Goal: Navigation & Orientation: Find specific page/section

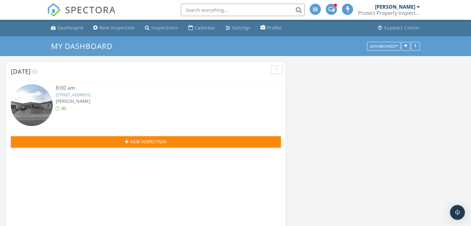
scroll to position [945, 481]
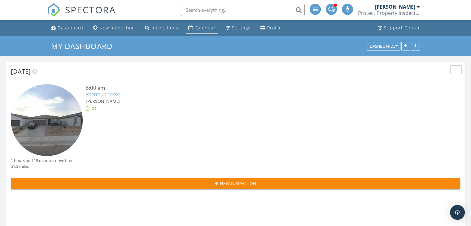
click at [199, 25] on div "Calendar" at bounding box center [205, 28] width 21 height 6
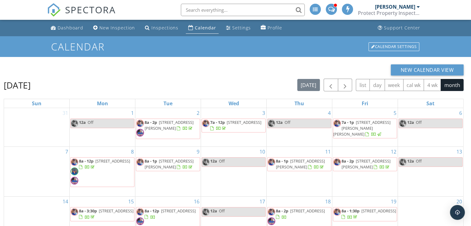
scroll to position [82, 0]
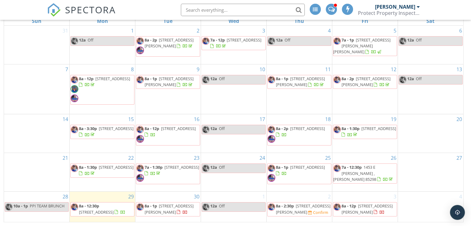
click at [111, 209] on span "47503 W Kenner Dr, Maricopa 85139" at bounding box center [96, 212] width 35 height 6
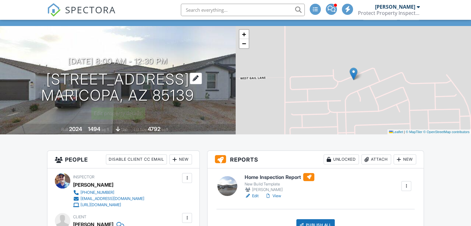
click at [195, 76] on div at bounding box center [196, 78] width 12 height 11
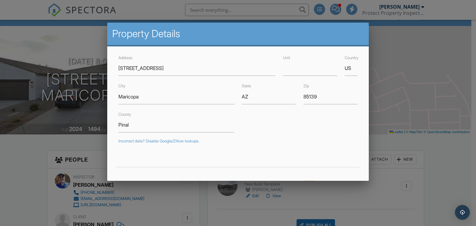
click at [414, 81] on div at bounding box center [238, 110] width 476 height 283
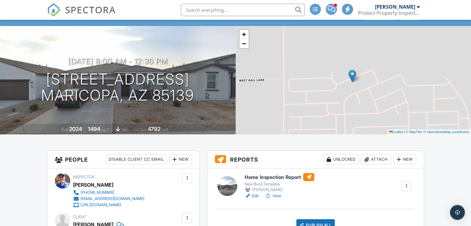
drag, startPoint x: 414, startPoint y: 81, endPoint x: 276, endPoint y: 82, distance: 137.2
click at [278, 81] on div "+ − Leaflet | © MapTiler © OpenStreetMap contributors" at bounding box center [354, 80] width 236 height 108
click at [243, 13] on input "text" at bounding box center [243, 10] width 124 height 12
drag, startPoint x: 243, startPoint y: 13, endPoint x: 203, endPoint y: 100, distance: 96.4
click at [203, 100] on div "09/29/2025 8:00 am - 12:30 pm 47503 W Kenner Dr Maricopa, AZ 85139" at bounding box center [118, 80] width 236 height 47
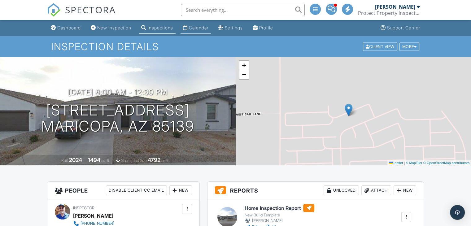
click at [200, 32] on link "Calendar" at bounding box center [196, 27] width 30 height 11
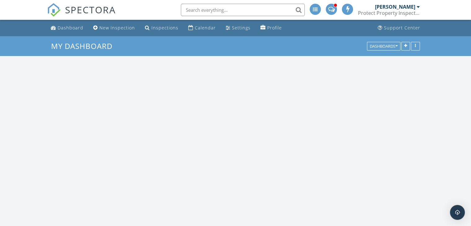
scroll to position [573, 481]
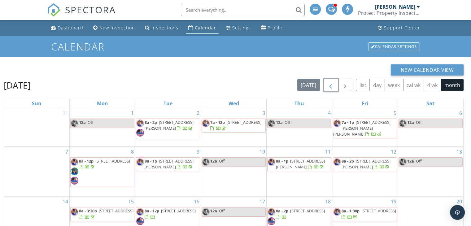
click at [331, 87] on span "button" at bounding box center [330, 84] width 7 height 7
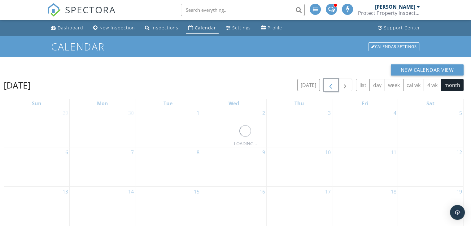
click at [331, 87] on span "button" at bounding box center [330, 84] width 7 height 7
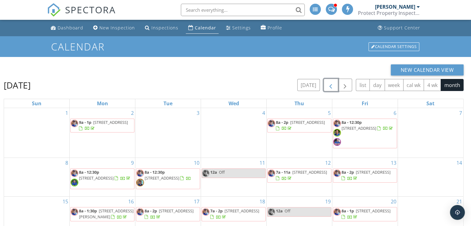
click at [331, 87] on span "button" at bounding box center [330, 84] width 7 height 7
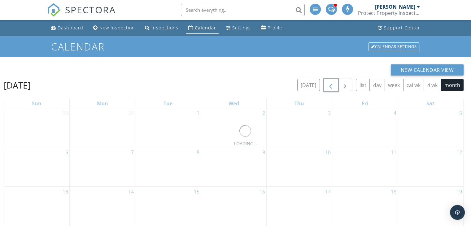
click at [331, 87] on span "button" at bounding box center [330, 84] width 7 height 7
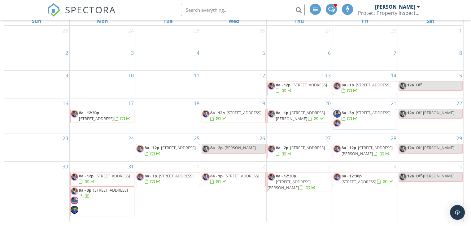
scroll to position [20, 0]
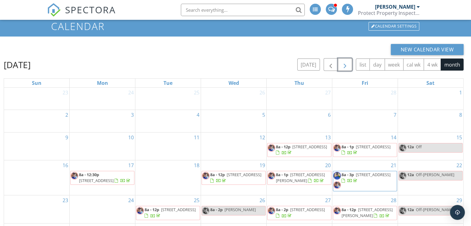
click at [344, 66] on span "button" at bounding box center [344, 64] width 7 height 7
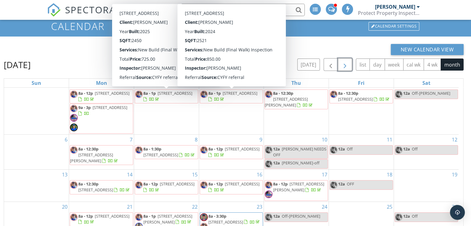
scroll to position [51, 0]
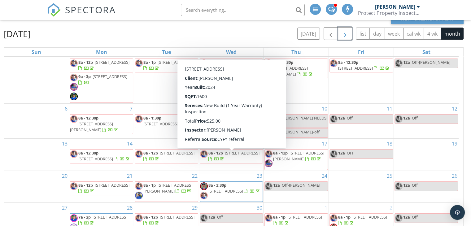
click at [224, 162] on span "8a - 12p 10359 S Holandes Dr, Apache Junction 85120" at bounding box center [231, 156] width 63 height 12
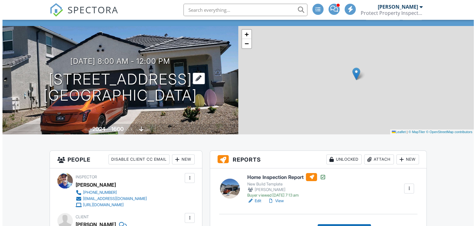
scroll to position [31, 0]
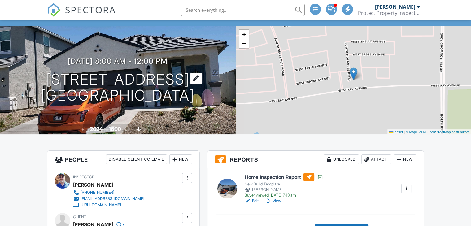
click at [202, 82] on div at bounding box center [196, 78] width 12 height 11
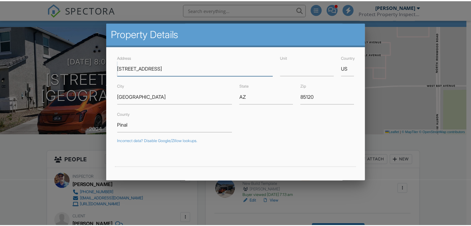
scroll to position [0, 0]
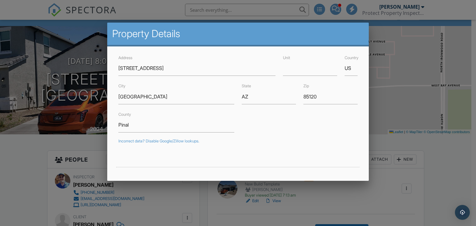
click at [88, 92] on div at bounding box center [238, 110] width 476 height 283
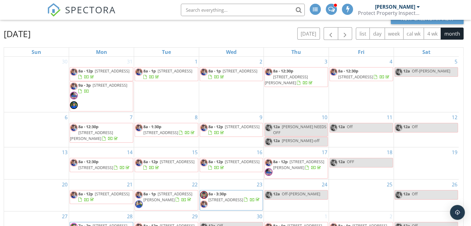
scroll to position [9, 0]
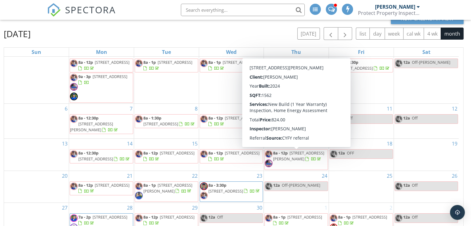
click at [306, 157] on span "[STREET_ADDRESS][PERSON_NAME]" at bounding box center [298, 155] width 51 height 11
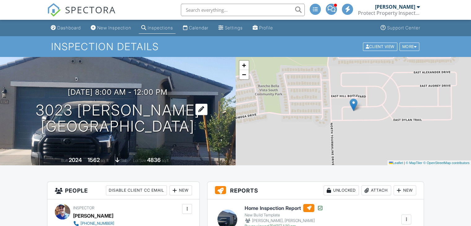
click at [208, 112] on div at bounding box center [201, 109] width 12 height 11
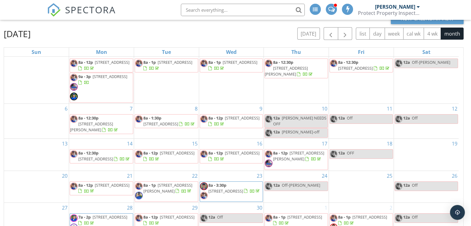
scroll to position [82, 0]
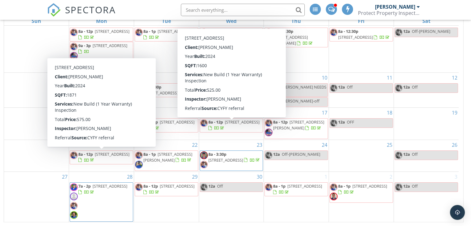
click at [95, 157] on span "[STREET_ADDRESS]" at bounding box center [112, 154] width 35 height 6
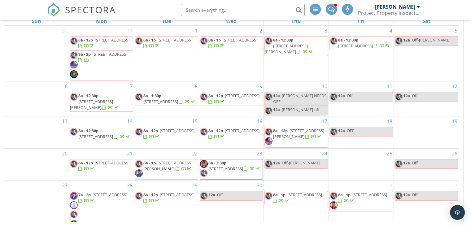
click at [157, 167] on span "[STREET_ADDRESS][PERSON_NAME]" at bounding box center [167, 165] width 49 height 11
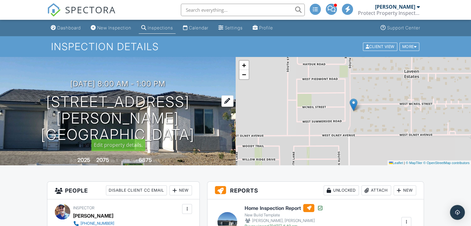
click at [185, 112] on h1 "[STREET_ADDRESS][PERSON_NAME] [GEOGRAPHIC_DATA], AZ 85339" at bounding box center [118, 118] width 216 height 49
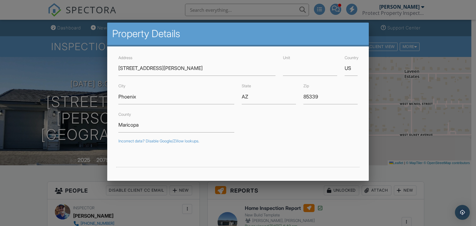
click at [83, 105] on div at bounding box center [238, 110] width 476 height 283
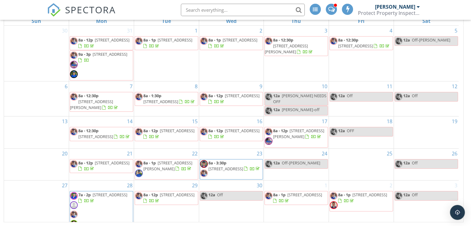
scroll to position [9, 0]
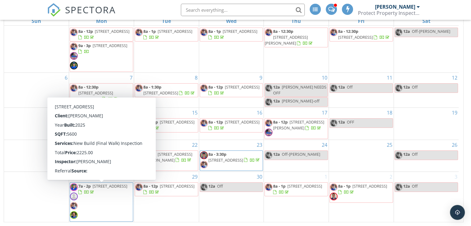
click at [93, 189] on span "24755 N 91 St, Scottsdale 85255" at bounding box center [110, 186] width 35 height 6
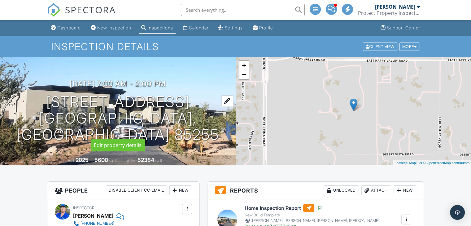
click at [221, 107] on div at bounding box center [227, 100] width 12 height 11
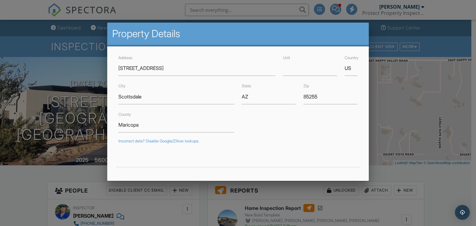
click at [85, 188] on div at bounding box center [238, 110] width 476 height 283
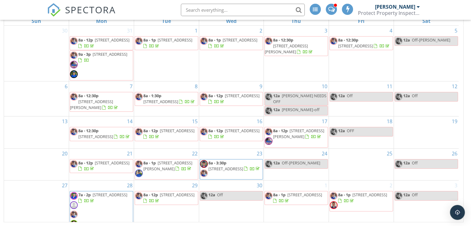
scroll to position [9, 0]
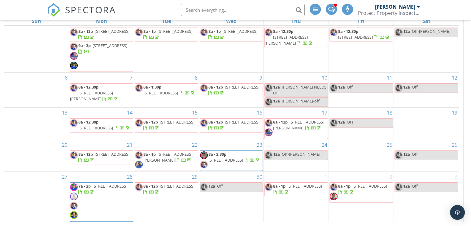
click at [160, 189] on span "8a - 12p 3370 S 177th Dr, Goodyear 85338" at bounding box center [166, 189] width 63 height 12
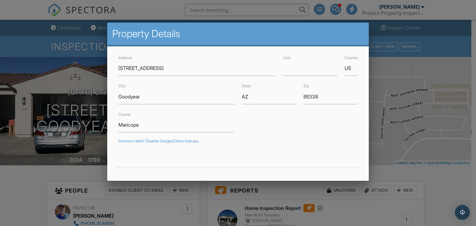
click at [96, 108] on div at bounding box center [238, 110] width 476 height 283
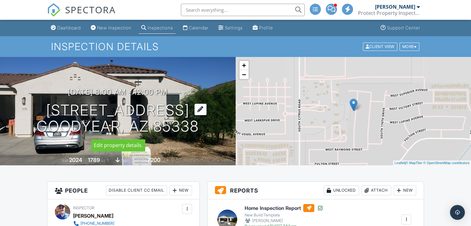
scroll to position [31, 0]
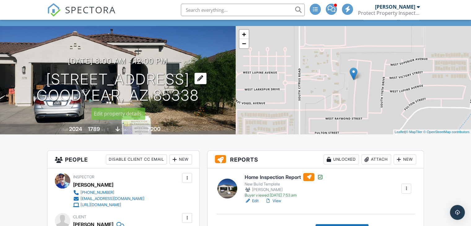
click at [195, 83] on div at bounding box center [201, 78] width 12 height 11
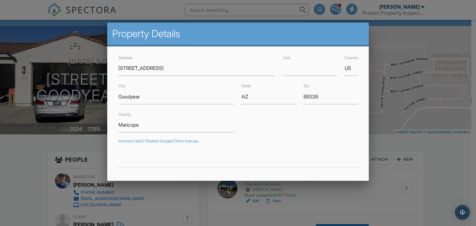
drag, startPoint x: 141, startPoint y: 68, endPoint x: 129, endPoint y: 82, distance: 18.3
click at [129, 82] on div "City Goodyear" at bounding box center [176, 93] width 123 height 22
drag, startPoint x: 73, startPoint y: 72, endPoint x: 75, endPoint y: 65, distance: 7.6
click at [74, 67] on div at bounding box center [238, 110] width 476 height 283
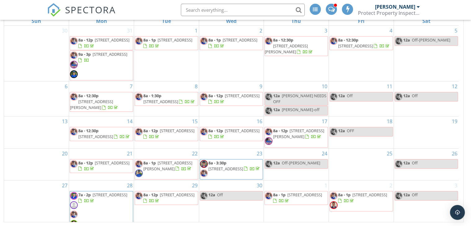
scroll to position [9, 0]
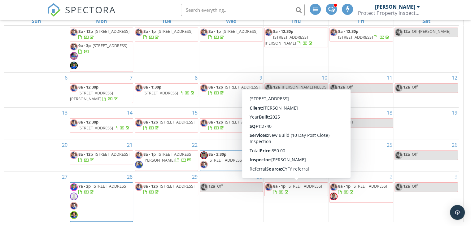
click at [287, 189] on span "[STREET_ADDRESS]" at bounding box center [304, 186] width 35 height 6
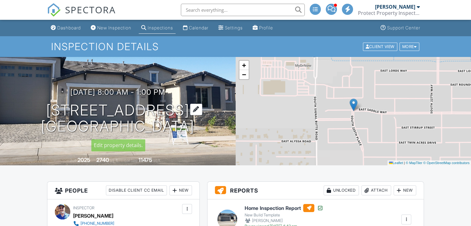
click at [202, 110] on div at bounding box center [196, 109] width 12 height 11
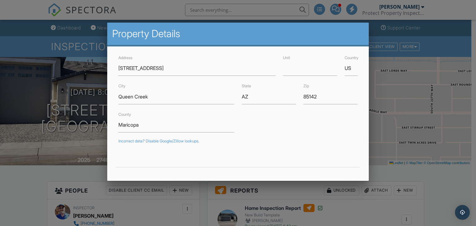
click at [358, 201] on div at bounding box center [238, 110] width 476 height 283
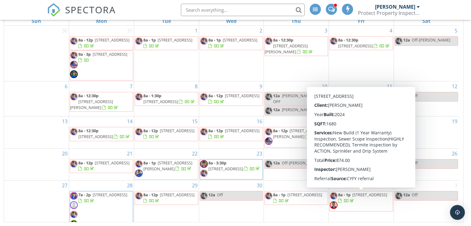
click at [353, 198] on span "[STREET_ADDRESS]" at bounding box center [370, 195] width 35 height 6
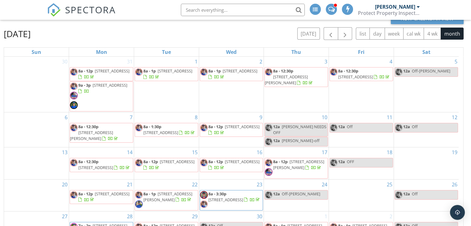
scroll to position [20, 0]
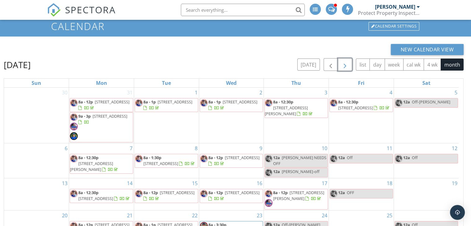
click at [346, 67] on span "button" at bounding box center [344, 64] width 7 height 7
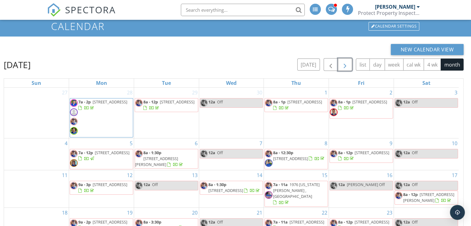
scroll to position [12, 0]
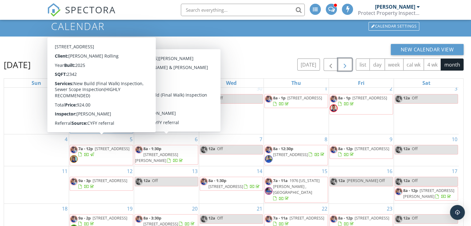
click at [82, 153] on div at bounding box center [79, 155] width 3 height 4
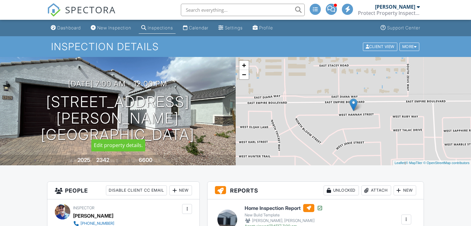
click at [0, 0] on div at bounding box center [0, 0] width 0 height 0
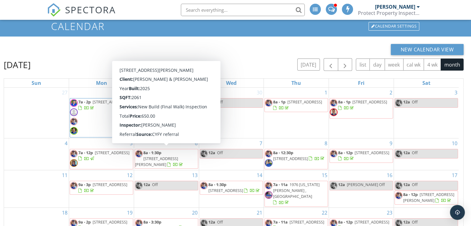
click at [169, 149] on link "8a - 1:30p 1617 W Posada St, Coolidge 85128" at bounding box center [167, 159] width 64 height 20
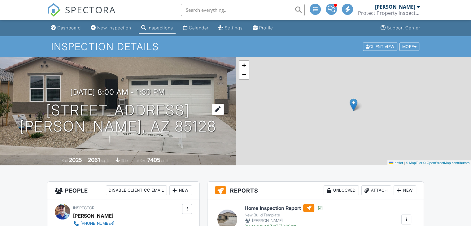
click at [212, 106] on div at bounding box center [218, 109] width 12 height 11
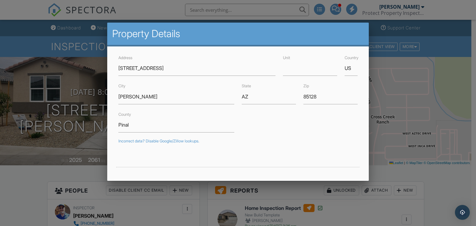
click at [101, 142] on div at bounding box center [238, 110] width 476 height 283
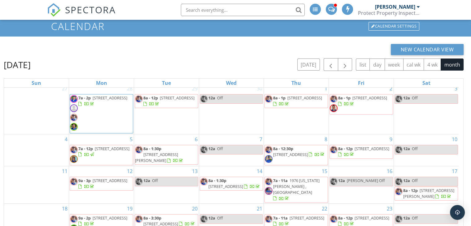
scroll to position [82, 0]
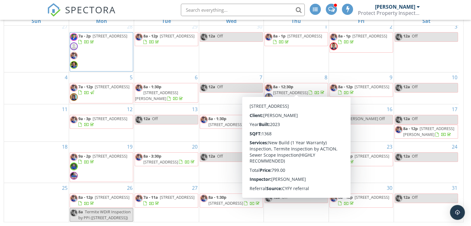
click at [308, 90] on span "[STREET_ADDRESS]" at bounding box center [290, 93] width 35 height 6
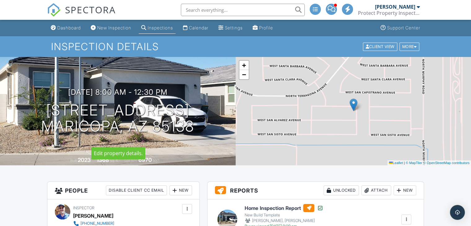
click at [229, 104] on div "05/08/2025 8:00 am - 12:30 pm 35565 W San Ildefanso Ave Maricopa, AZ 85138" at bounding box center [118, 111] width 236 height 47
click at [202, 104] on div at bounding box center [196, 109] width 12 height 11
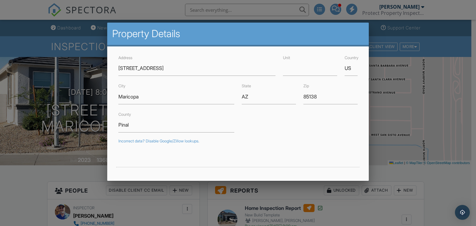
click at [72, 104] on div at bounding box center [238, 110] width 476 height 283
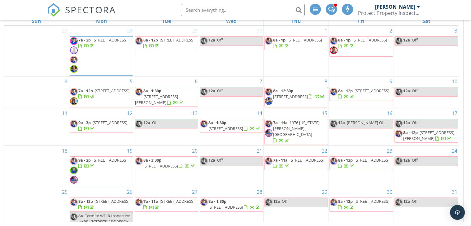
scroll to position [12, 0]
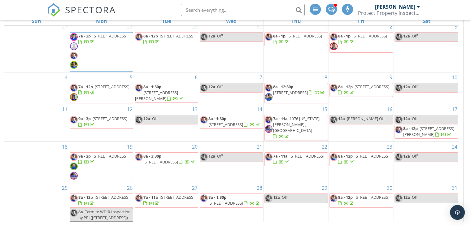
click at [356, 85] on span "[STREET_ADDRESS]" at bounding box center [372, 87] width 35 height 6
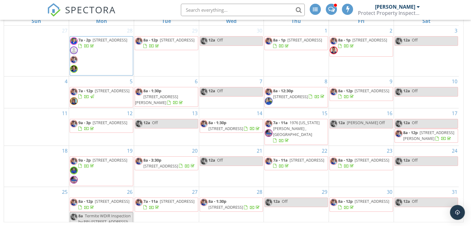
scroll to position [12, 0]
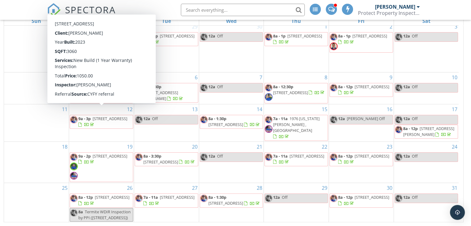
click at [109, 116] on span "[STREET_ADDRESS]" at bounding box center [110, 119] width 35 height 6
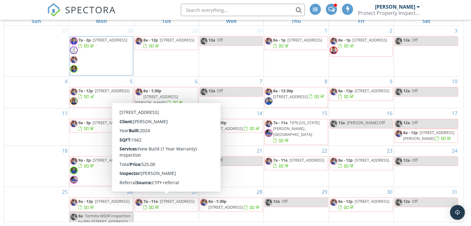
scroll to position [12, 0]
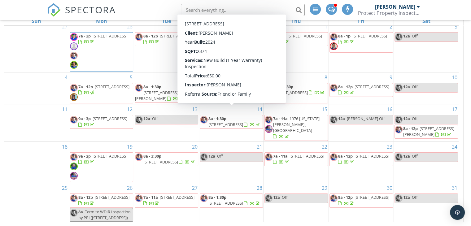
click at [237, 122] on span "[STREET_ADDRESS]" at bounding box center [225, 125] width 35 height 6
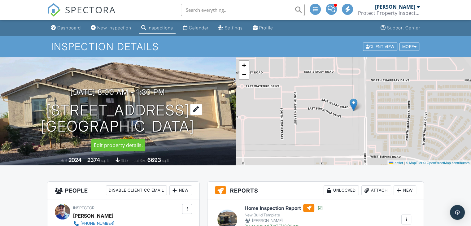
click at [202, 111] on div at bounding box center [196, 109] width 12 height 11
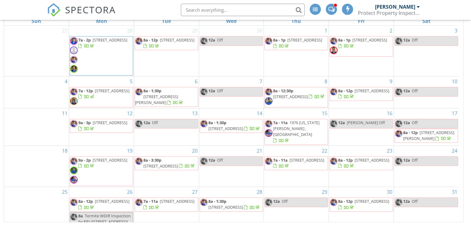
scroll to position [12, 0]
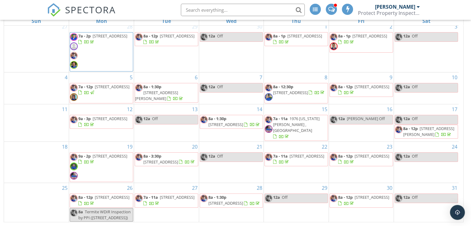
click at [300, 116] on span "1976 [US_STATE][PERSON_NAME] , [GEOGRAPHIC_DATA]" at bounding box center [296, 124] width 46 height 17
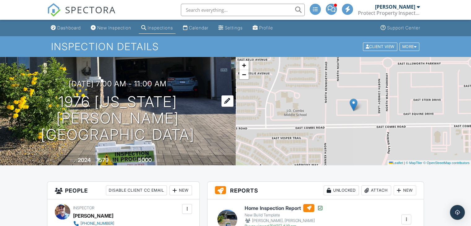
click at [221, 107] on div at bounding box center [227, 100] width 12 height 11
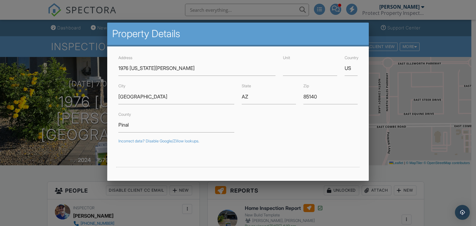
click at [104, 136] on div at bounding box center [238, 110] width 476 height 283
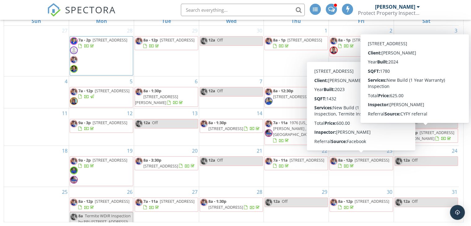
click at [430, 134] on span "2941 N Manassas Dr , Florence 85132" at bounding box center [428, 135] width 51 height 11
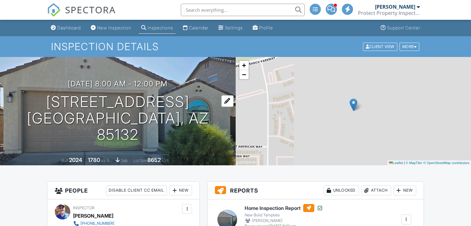
click at [221, 107] on div at bounding box center [227, 100] width 12 height 11
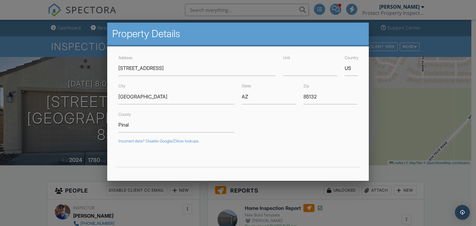
click at [57, 82] on div at bounding box center [238, 110] width 476 height 283
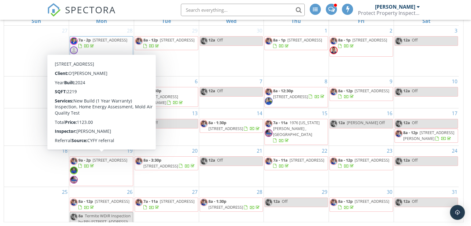
click at [93, 161] on span "[STREET_ADDRESS]" at bounding box center [110, 160] width 35 height 6
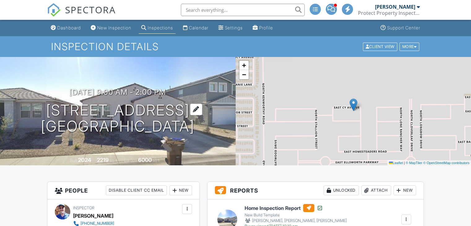
click at [202, 110] on div at bounding box center [196, 109] width 12 height 11
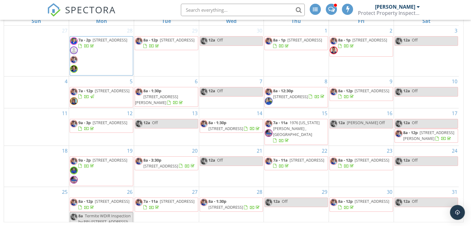
scroll to position [12, 0]
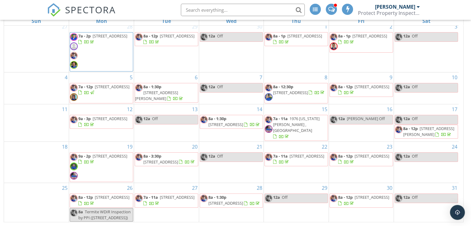
click at [161, 153] on link "8a - 3:30p 2935 E Lucky Horseshoe Ln , San Tan Valley 85140" at bounding box center [169, 158] width 52 height 11
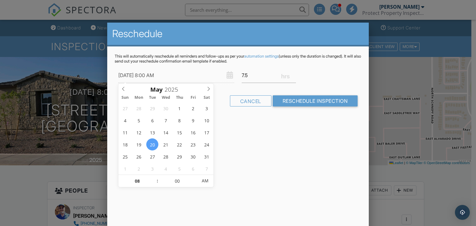
click at [77, 146] on div at bounding box center [238, 110] width 476 height 283
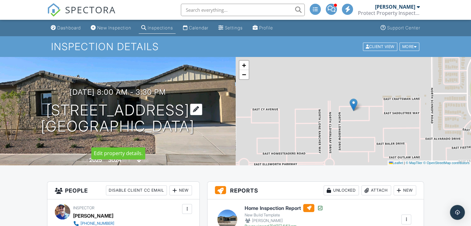
click at [202, 104] on div at bounding box center [196, 109] width 12 height 11
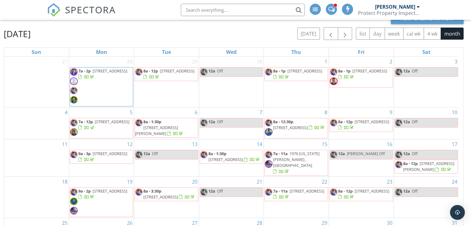
scroll to position [20, 0]
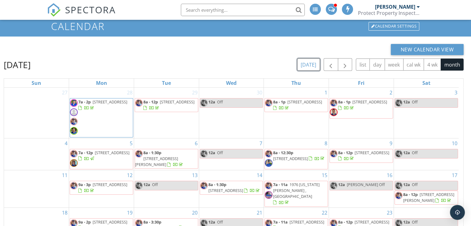
click at [306, 64] on button "[DATE]" at bounding box center [308, 65] width 23 height 12
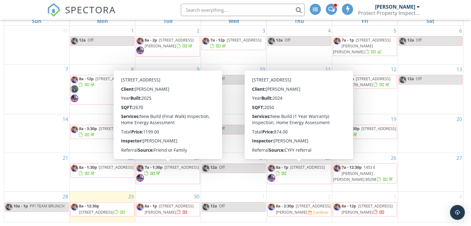
scroll to position [51, 0]
